Goal: Task Accomplishment & Management: Manage account settings

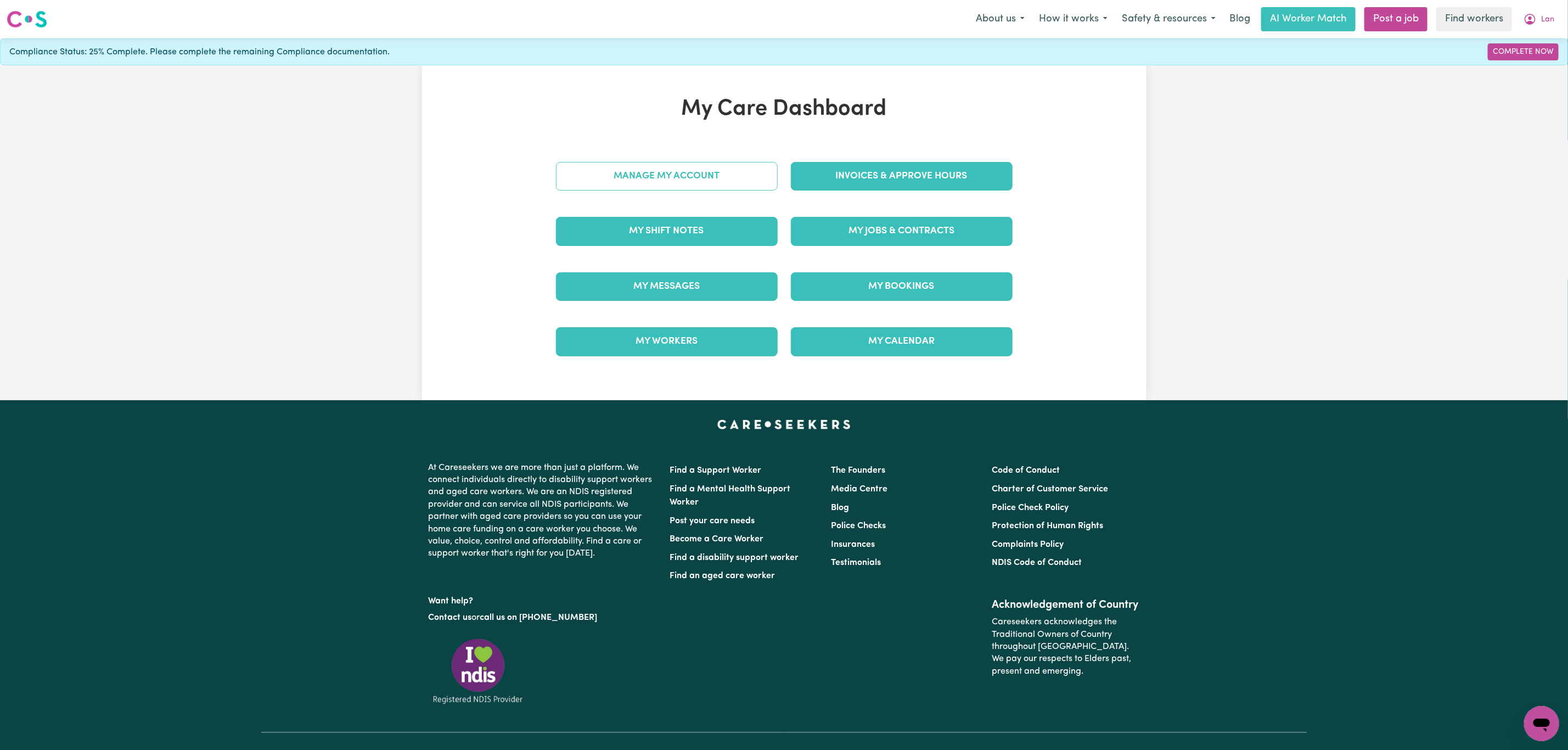
click at [672, 165] on link "Manage My Account" at bounding box center [666, 176] width 222 height 28
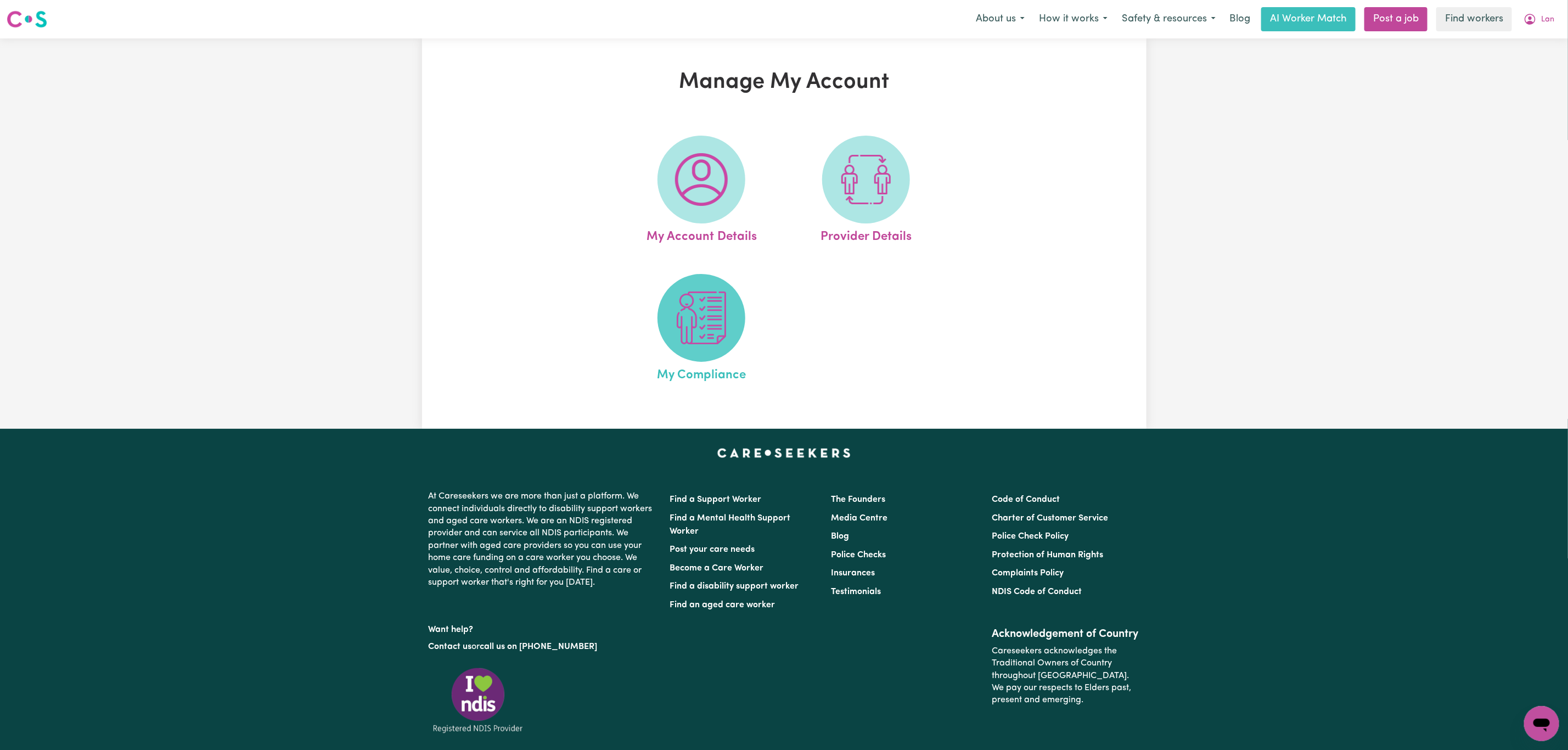
click at [674, 339] on span at bounding box center [701, 318] width 88 height 88
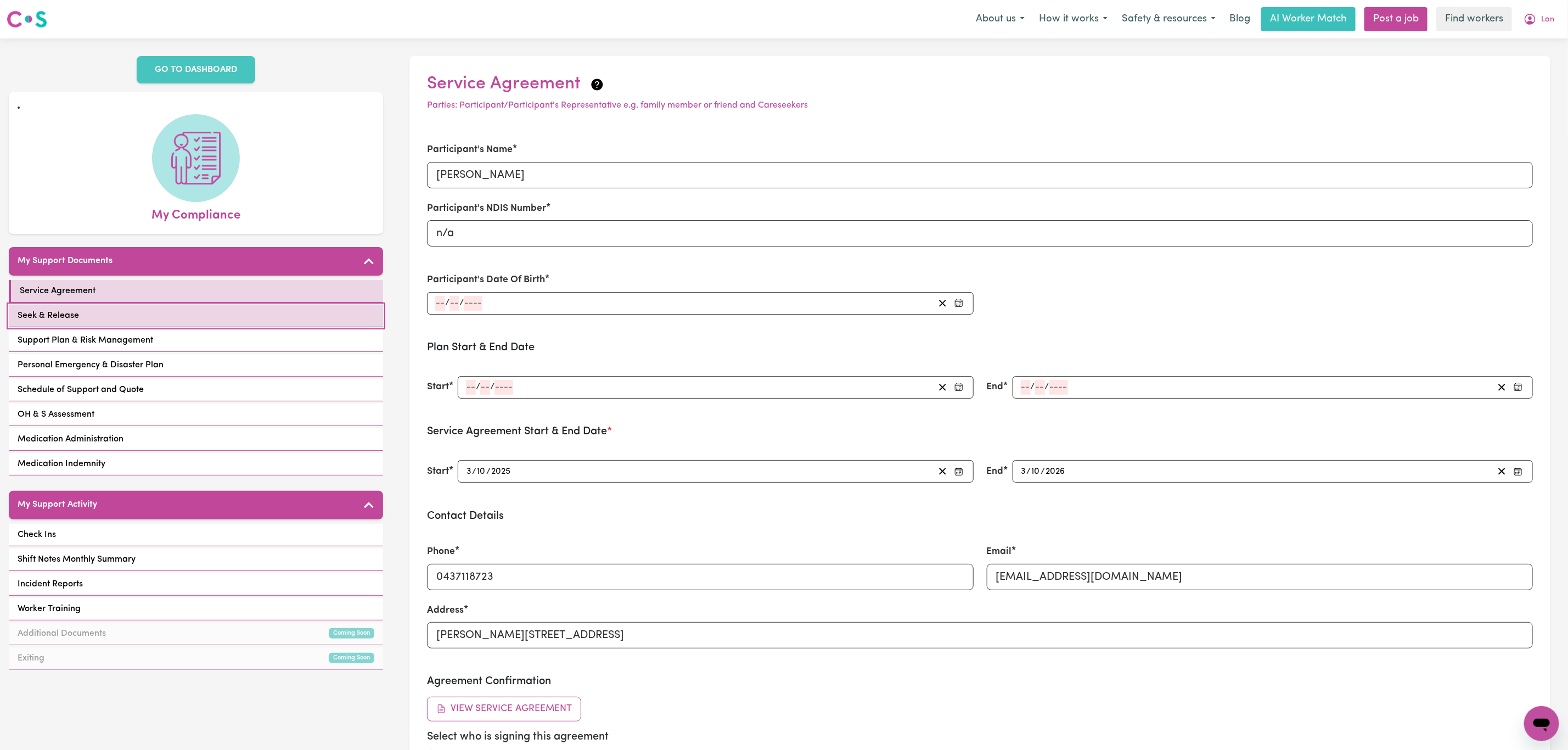
click at [181, 311] on link "Seek & Release" at bounding box center [196, 315] width 374 height 22
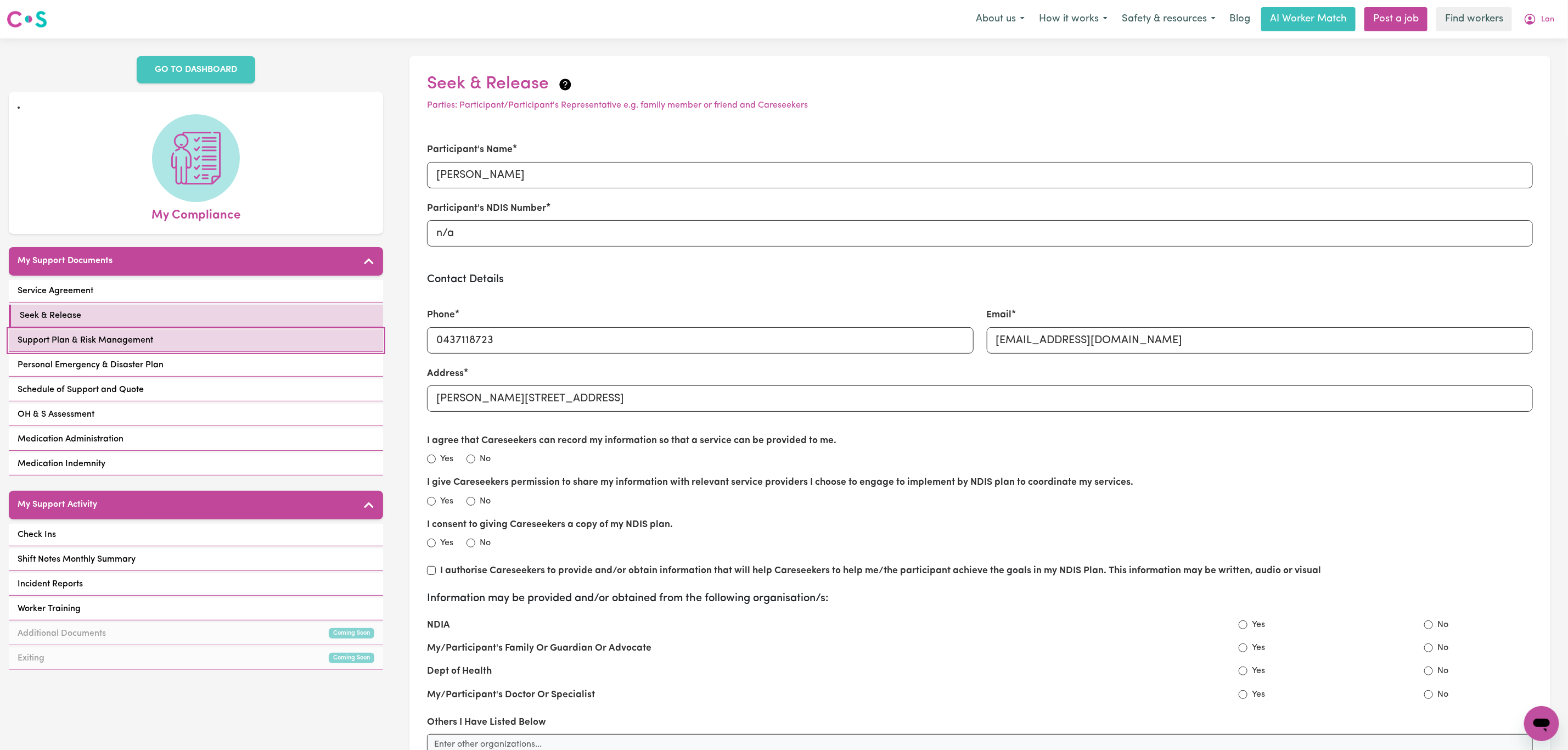
click at [198, 334] on link "Support Plan & Risk Management" at bounding box center [196, 341] width 374 height 22
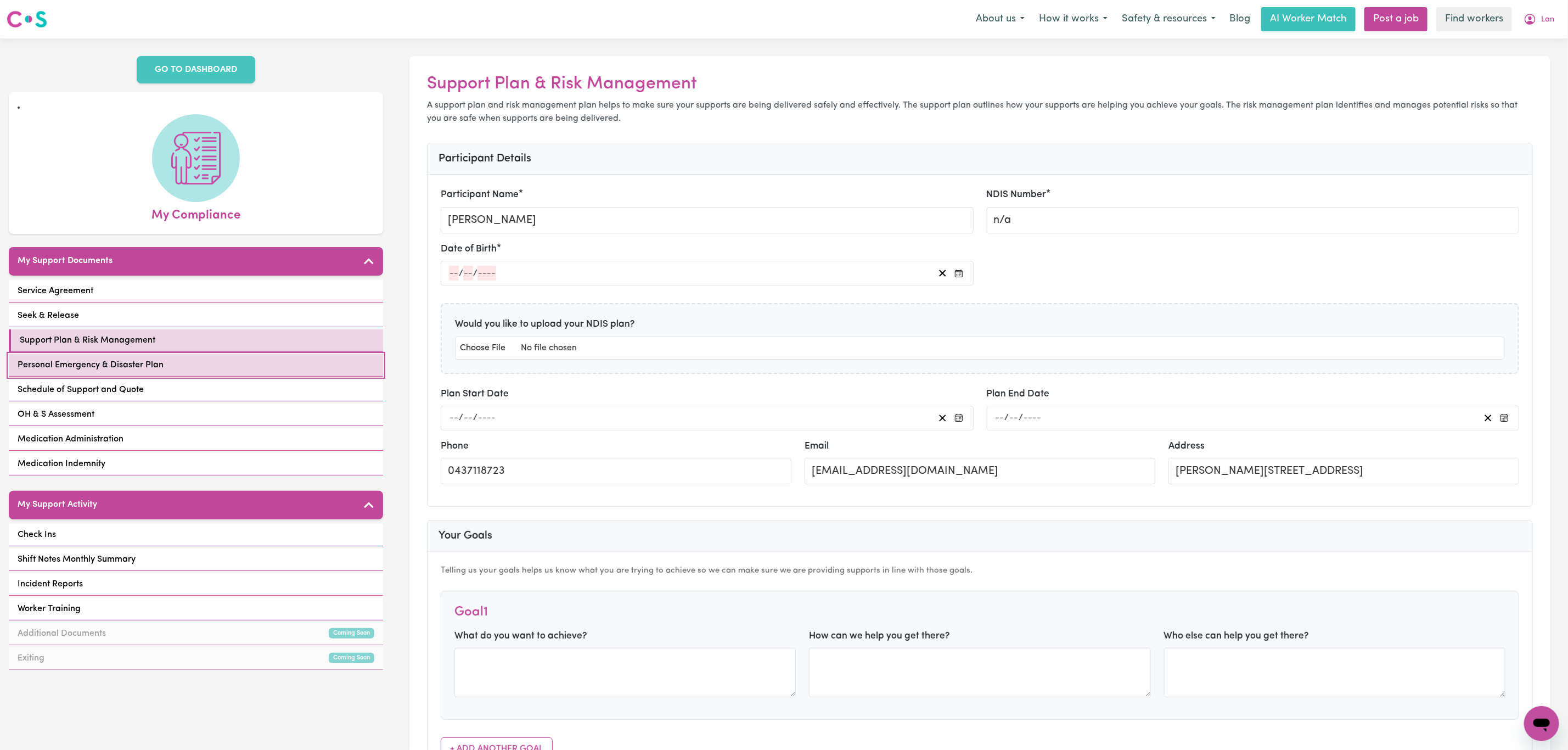
click at [193, 361] on link "Personal Emergency & Disaster Plan" at bounding box center [196, 365] width 374 height 22
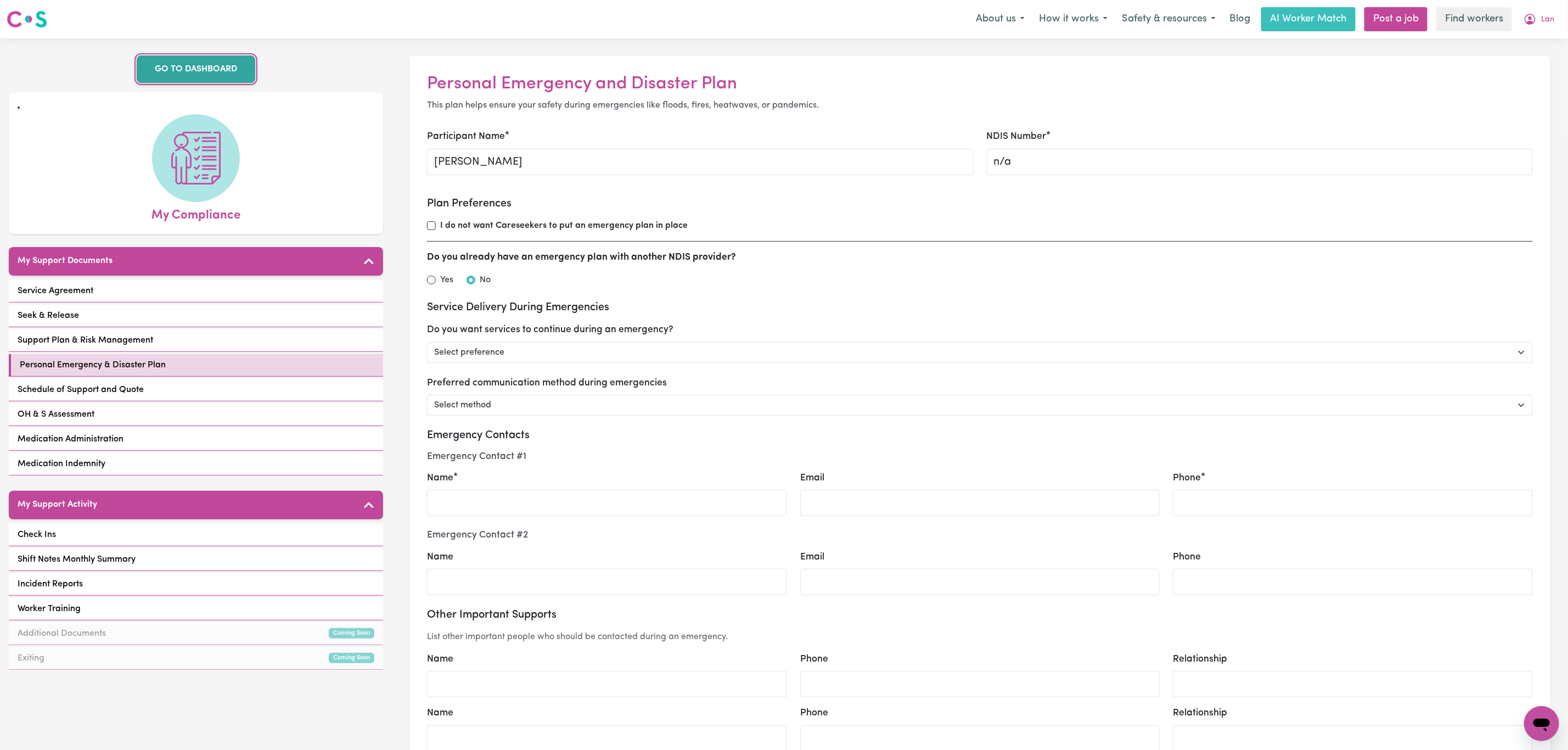
click at [210, 65] on link "GO TO DASHBOARD" at bounding box center [196, 69] width 118 height 28
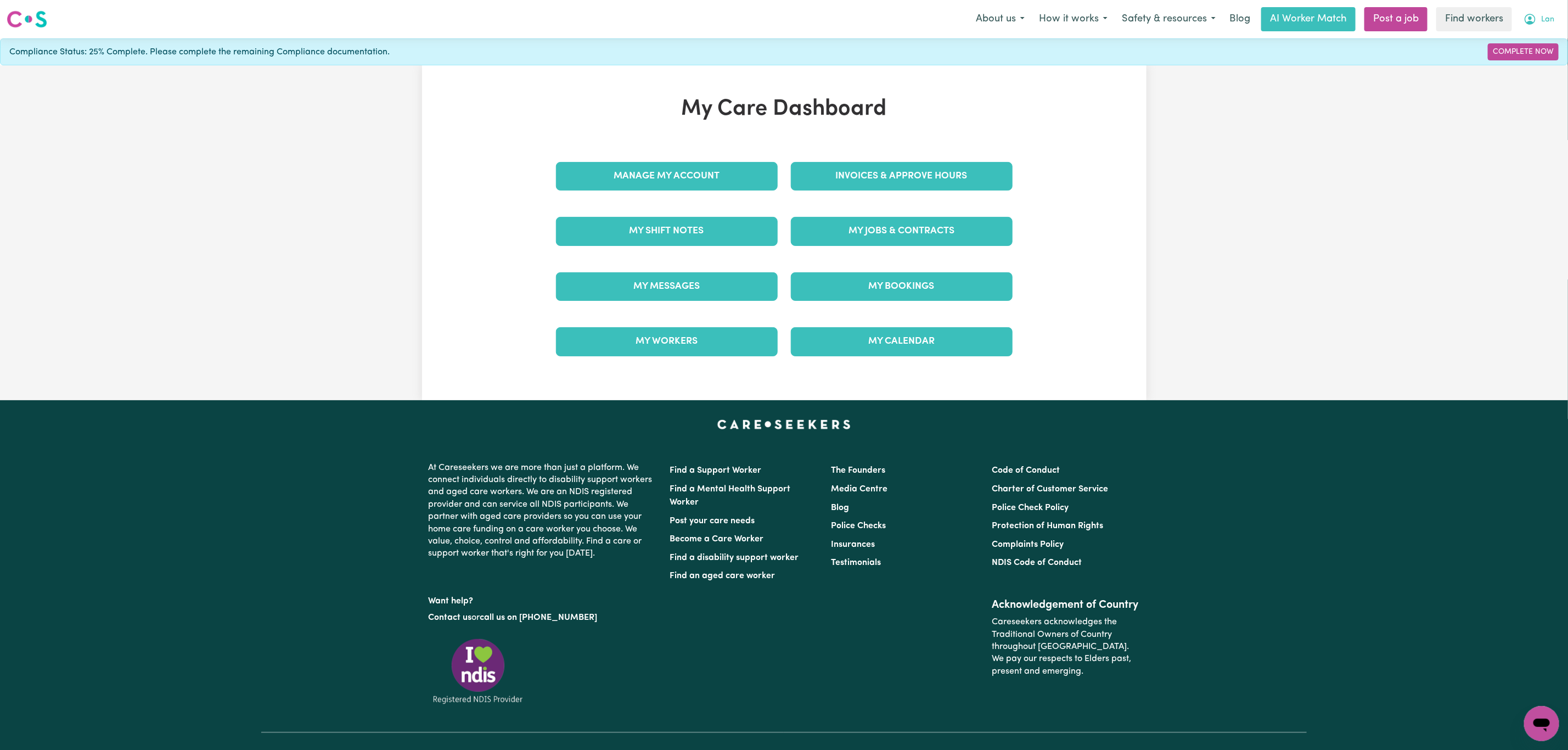
drag, startPoint x: 1548, startPoint y: 20, endPoint x: 1543, endPoint y: 31, distance: 12.1
click at [1548, 20] on span "Lan" at bounding box center [1548, 19] width 13 height 12
click at [1527, 62] on link "Logout" at bounding box center [1517, 63] width 87 height 21
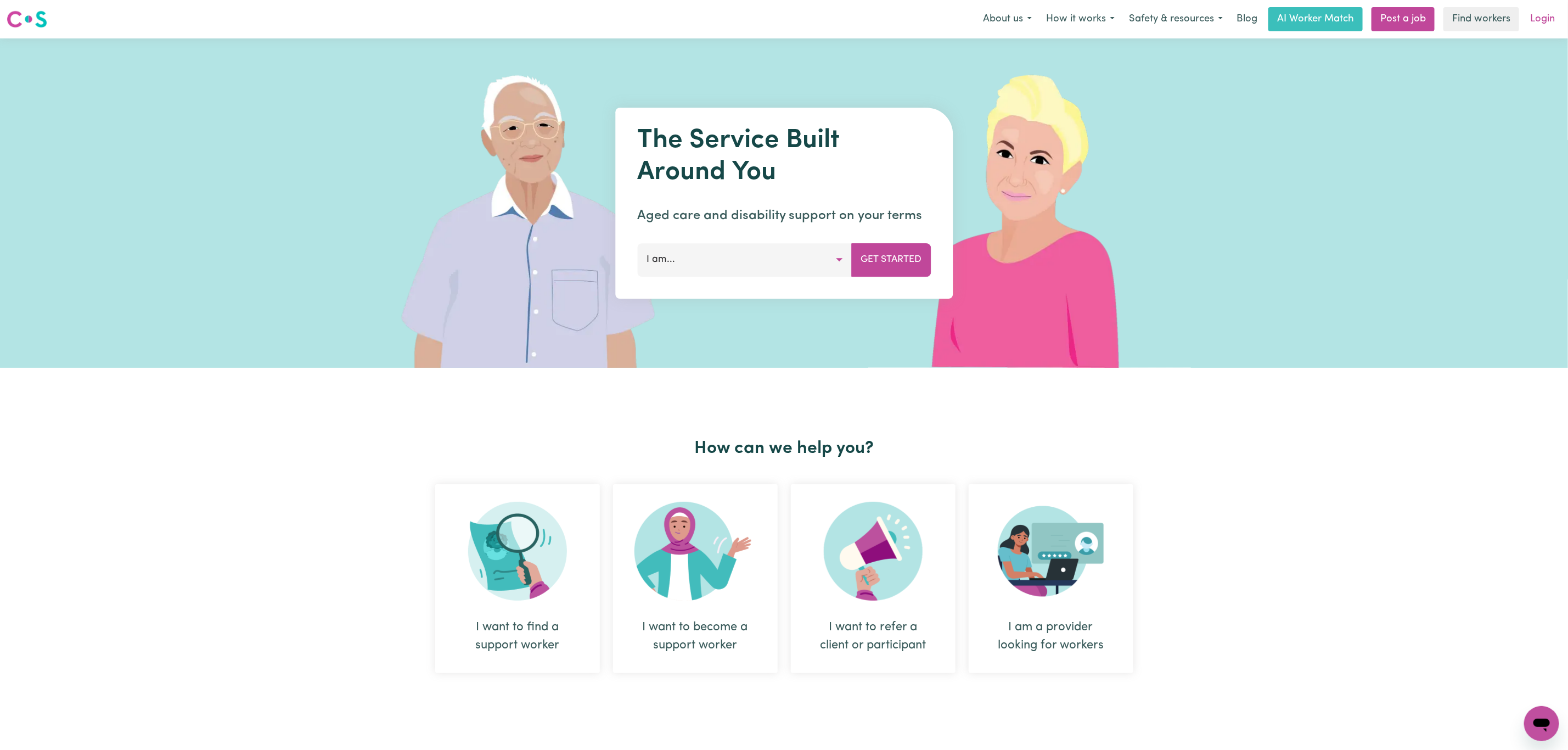
click at [1545, 13] on link "Login" at bounding box center [1542, 19] width 38 height 24
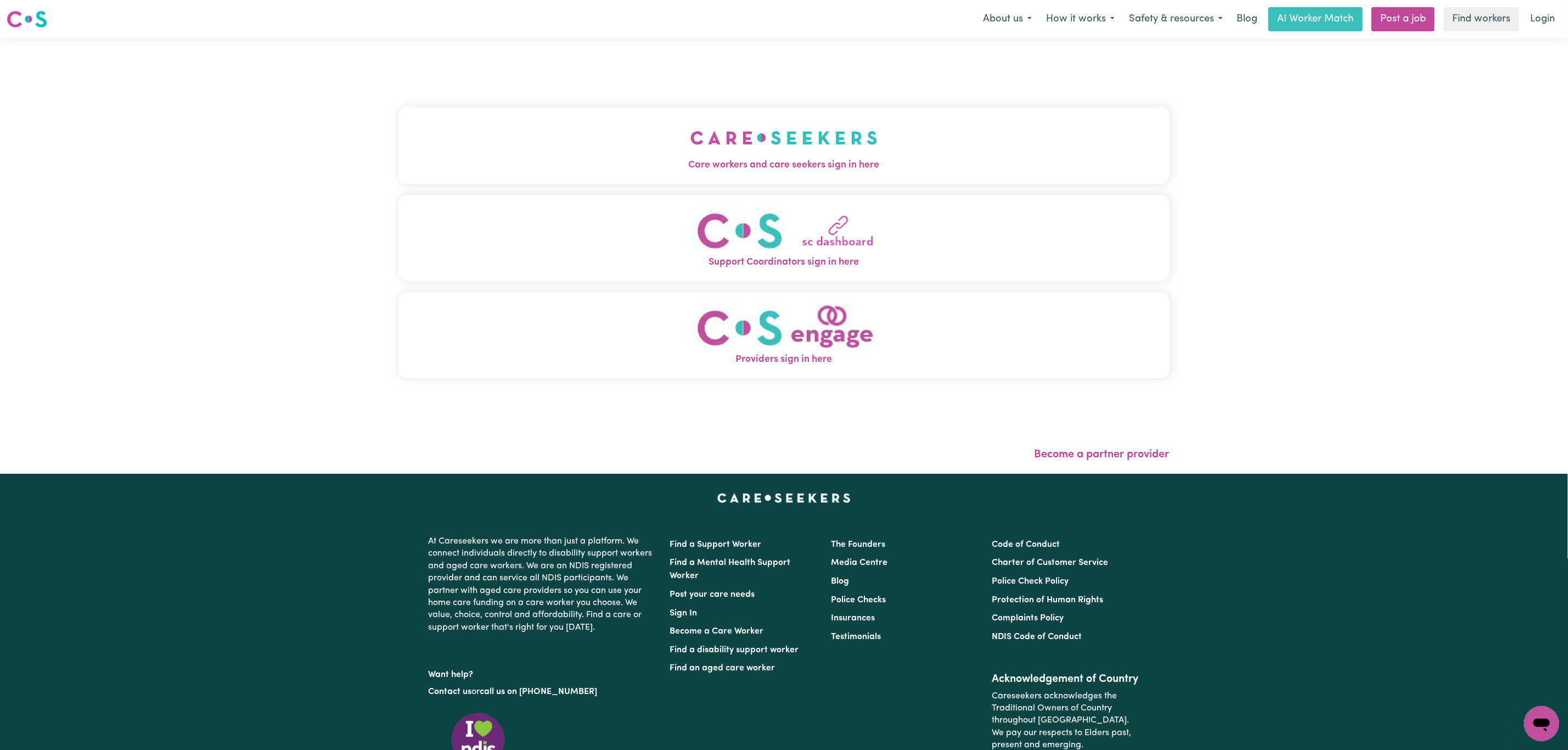
drag, startPoint x: 596, startPoint y: 79, endPoint x: 591, endPoint y: 86, distance: 8.6
click at [593, 80] on div "Care workers and care seekers sign in here Support Coordinators sign in here Pr…" at bounding box center [784, 248] width 771 height 375
click at [583, 139] on button "Care workers and care seekers sign in here" at bounding box center [784, 144] width 771 height 77
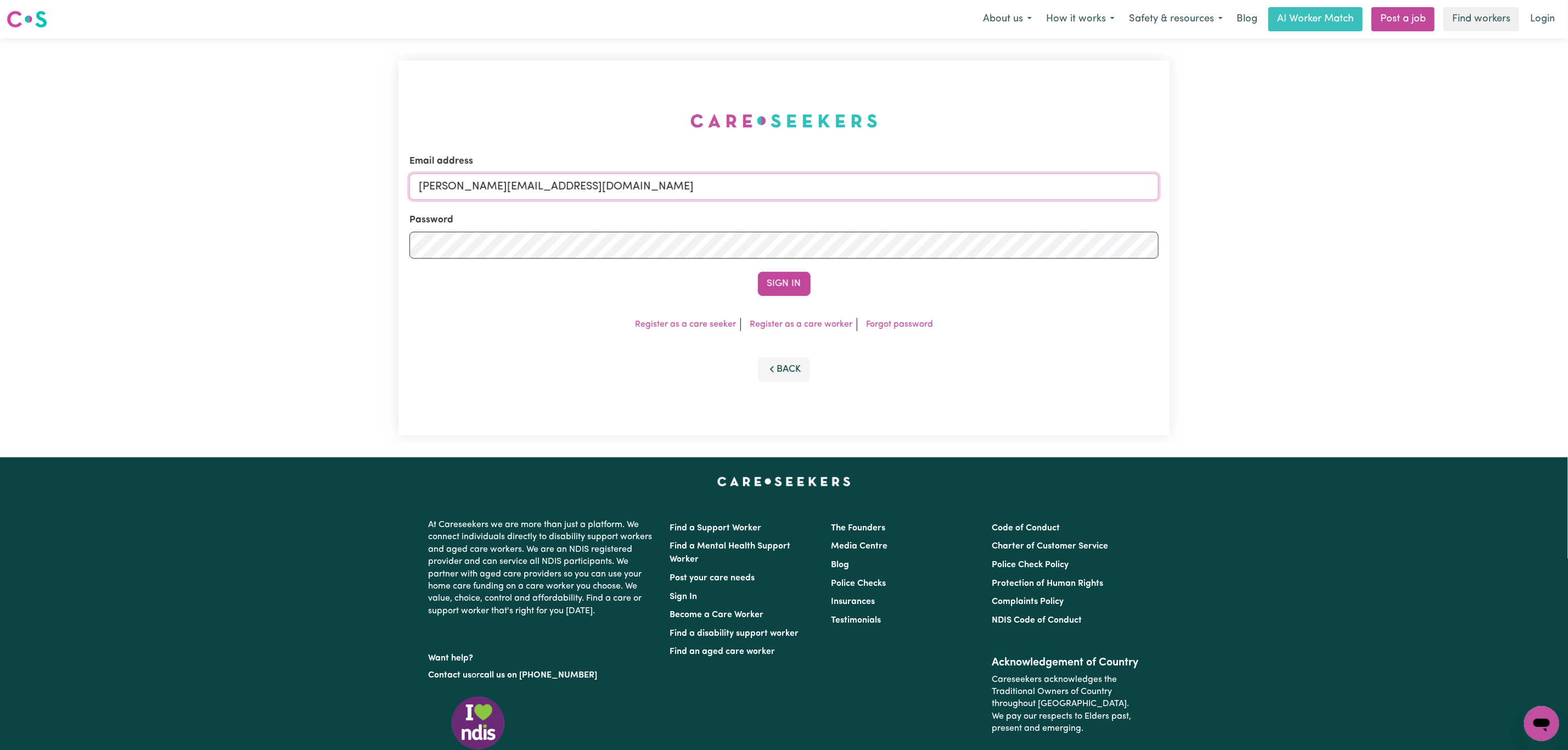
click at [564, 182] on input "[PERSON_NAME][EMAIL_ADDRESS][DOMAIN_NAME]" at bounding box center [783, 186] width 749 height 26
drag, startPoint x: 487, startPoint y: 190, endPoint x: 780, endPoint y: 286, distance: 308.3
click at [863, 223] on form "Email address [EMAIL_ADDRESS][PERSON_NAME][DOMAIN_NAME] Password Sign In" at bounding box center [783, 225] width 749 height 141
click at [777, 286] on button "Sign In" at bounding box center [784, 283] width 53 height 24
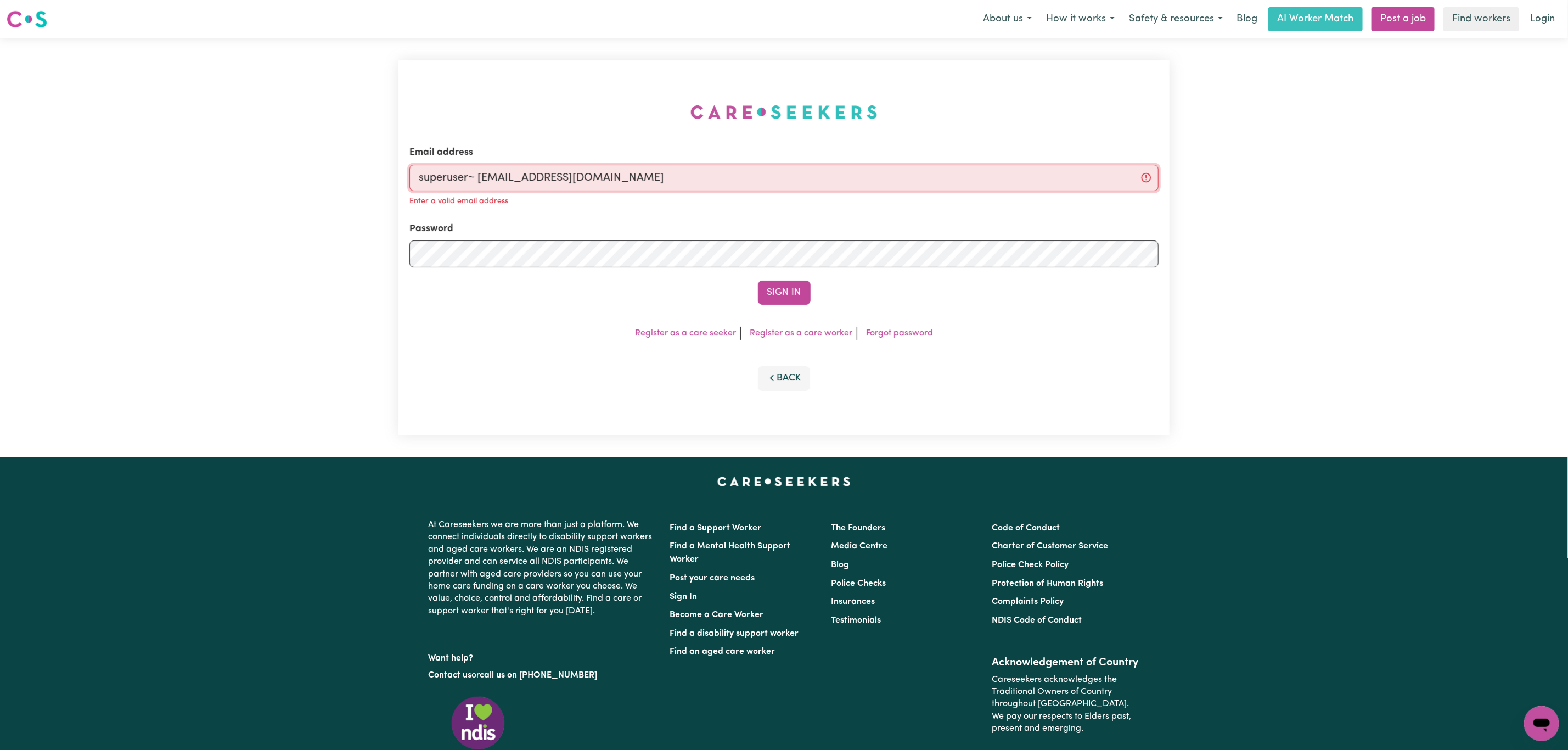
click at [481, 179] on input "superuser~ [EMAIL_ADDRESS][DOMAIN_NAME]" at bounding box center [783, 177] width 749 height 26
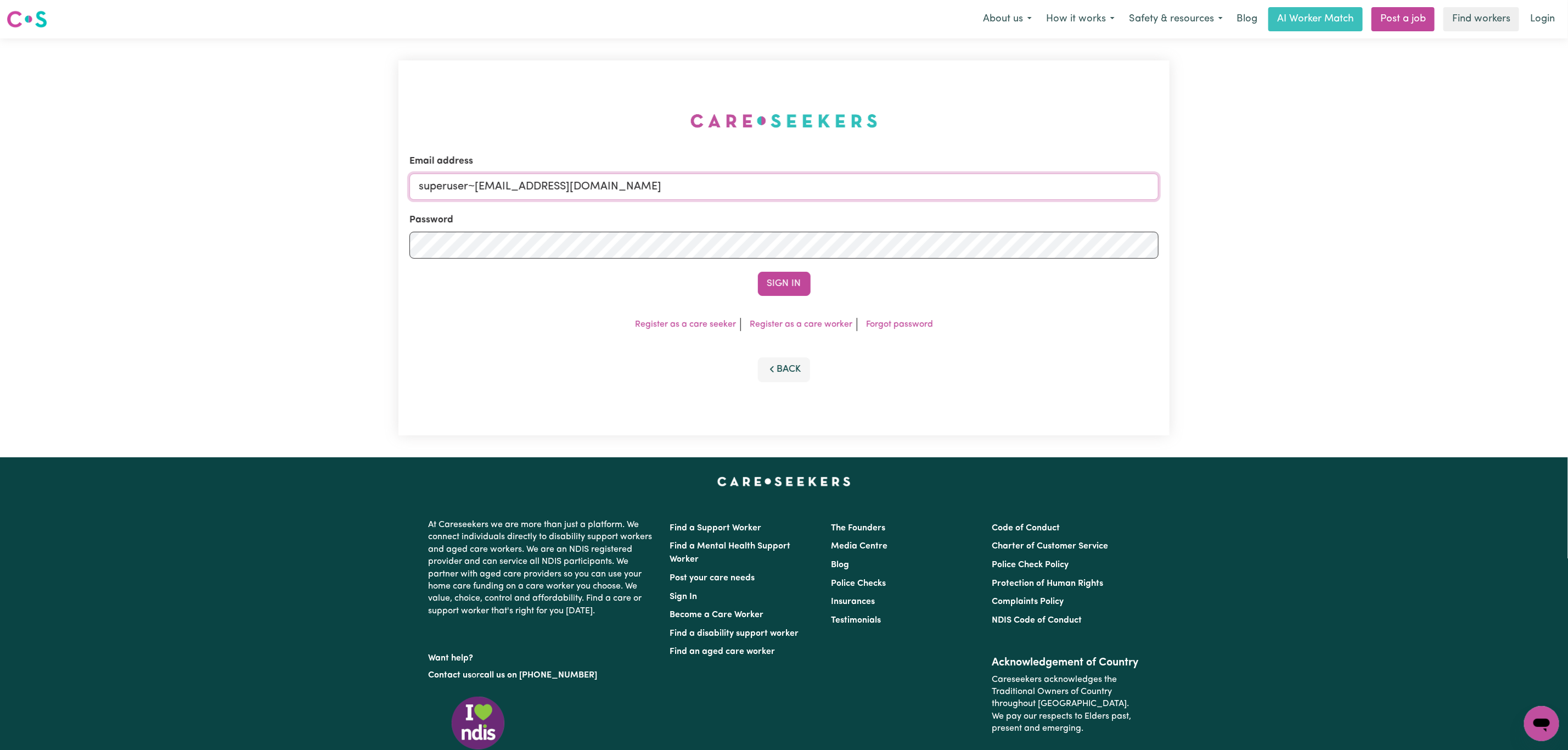
type input "superuser~[EMAIL_ADDRESS][DOMAIN_NAME]"
click at [758, 272] on button "Sign In" at bounding box center [784, 283] width 53 height 24
